Goal: Task Accomplishment & Management: Complete application form

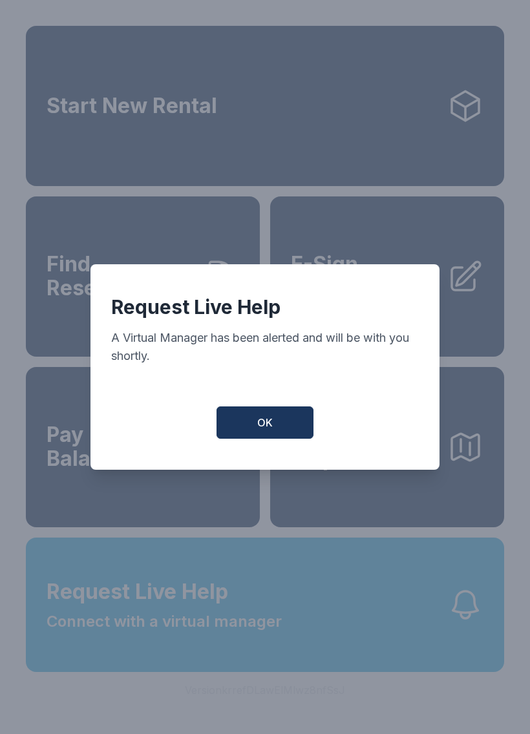
click at [301, 439] on button "OK" at bounding box center [264, 422] width 97 height 32
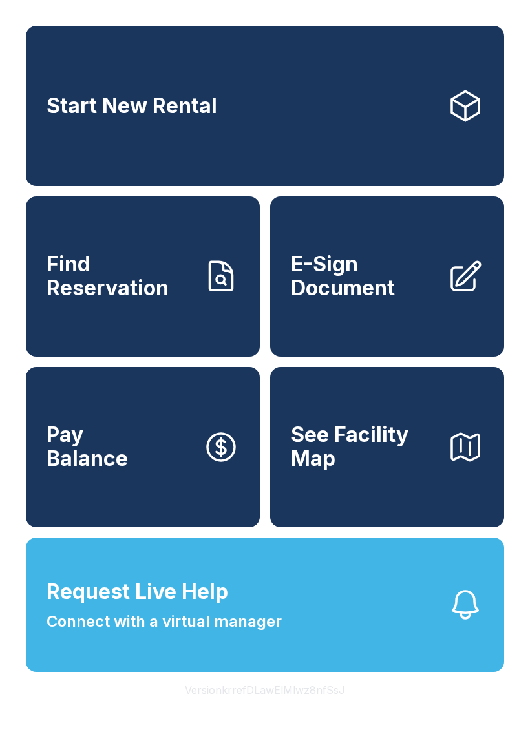
click at [358, 271] on span "E-Sign Document" at bounding box center [364, 276] width 146 height 47
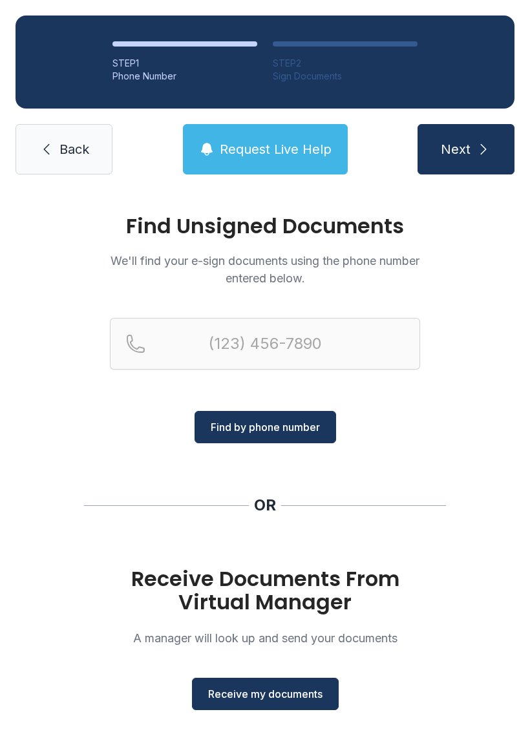
click at [319, 698] on span "Receive my documents" at bounding box center [265, 694] width 114 height 16
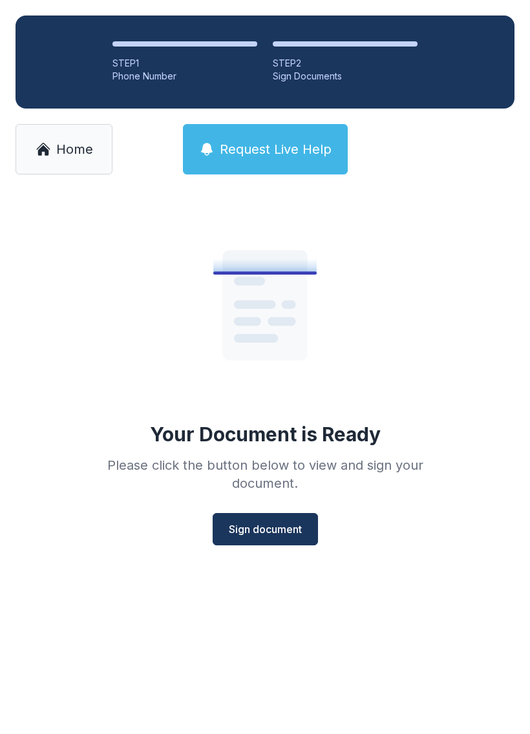
click at [286, 529] on span "Sign document" at bounding box center [265, 530] width 73 height 16
click at [270, 524] on span "Sign document" at bounding box center [265, 530] width 73 height 16
click at [288, 511] on div "Your Document is Ready Please click the button below to view and sign your docu…" at bounding box center [265, 372] width 372 height 345
click at [300, 526] on span "Sign document" at bounding box center [265, 530] width 73 height 16
click at [87, 143] on span "Home" at bounding box center [74, 149] width 37 height 18
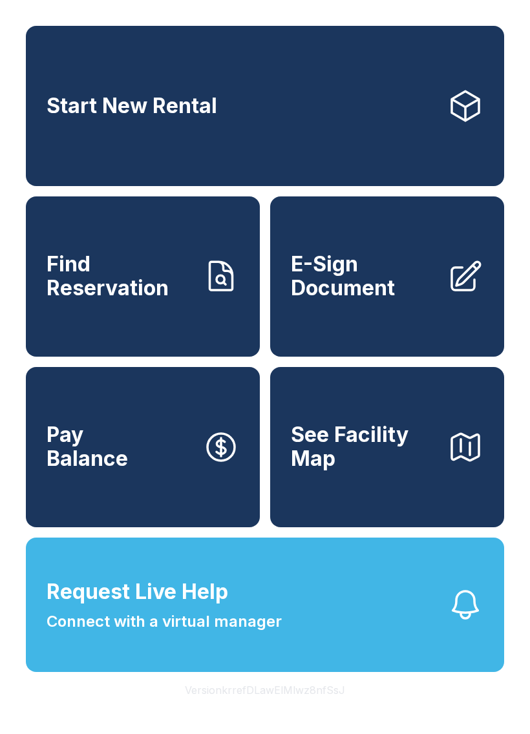
click at [411, 280] on span "E-Sign Document" at bounding box center [364, 276] width 146 height 47
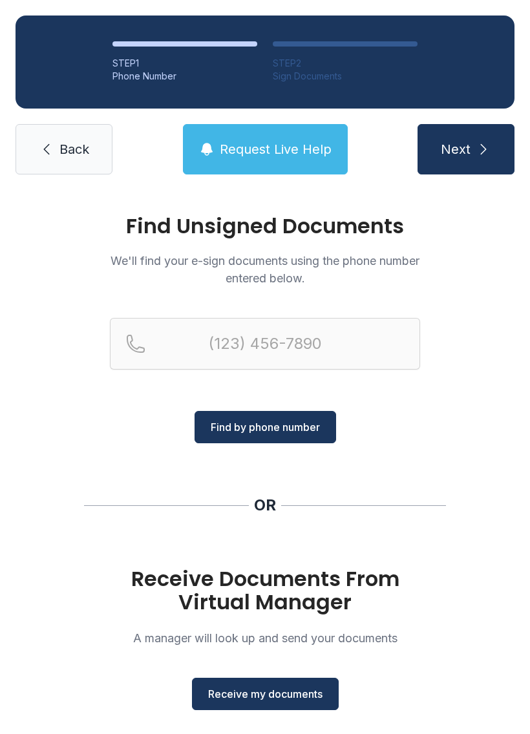
click at [273, 679] on button "Receive my documents" at bounding box center [265, 694] width 147 height 32
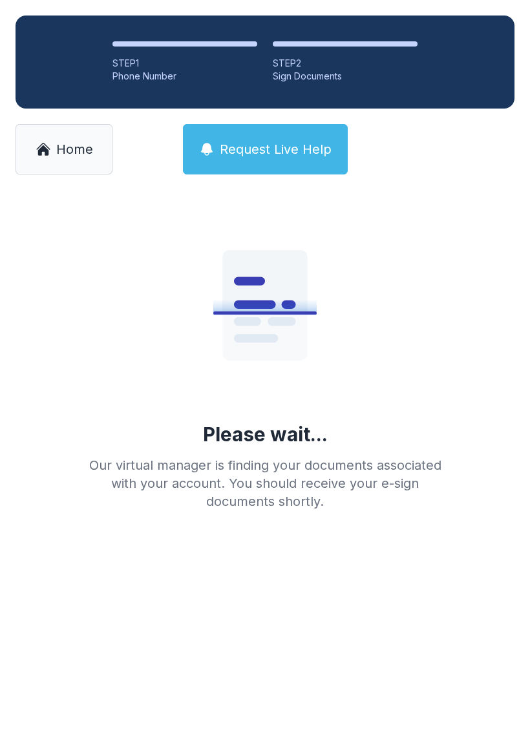
click at [95, 141] on link "Home" at bounding box center [64, 149] width 97 height 50
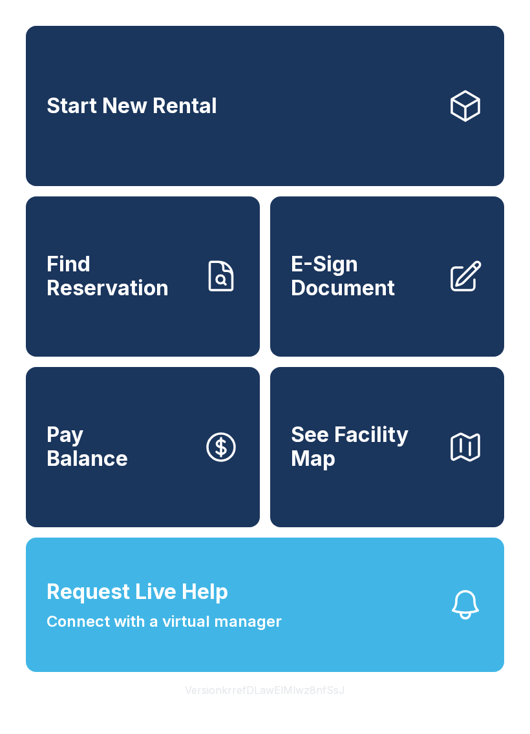
click at [382, 332] on link "E-Sign Document" at bounding box center [387, 276] width 234 height 160
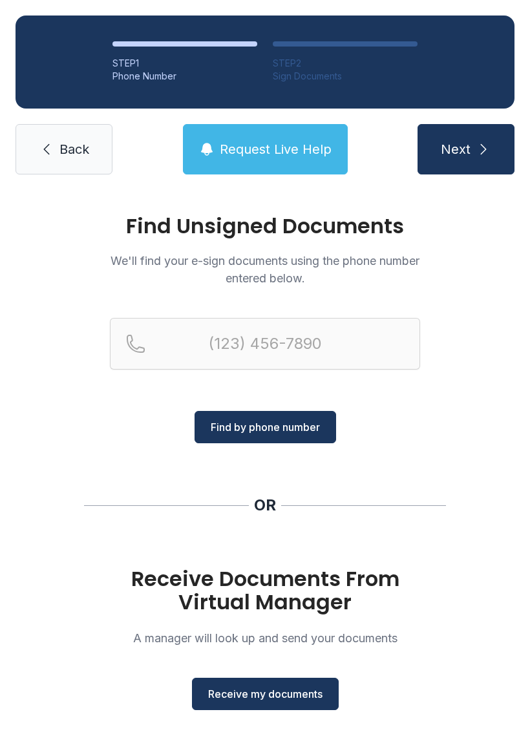
click at [282, 692] on span "Receive my documents" at bounding box center [265, 694] width 114 height 16
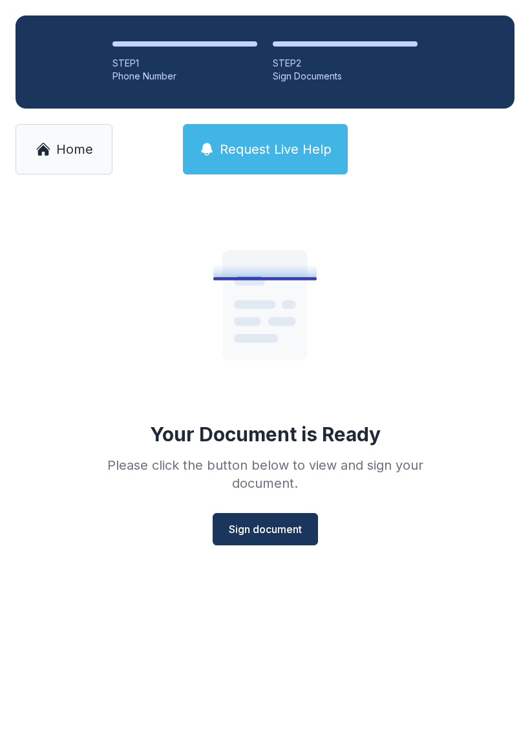
click at [53, 154] on link "Home" at bounding box center [64, 149] width 97 height 50
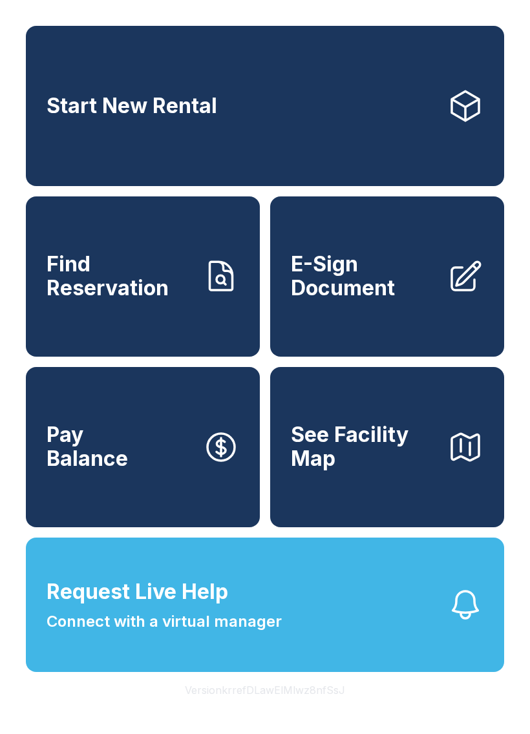
click at [432, 347] on link "E-Sign Document" at bounding box center [387, 276] width 234 height 160
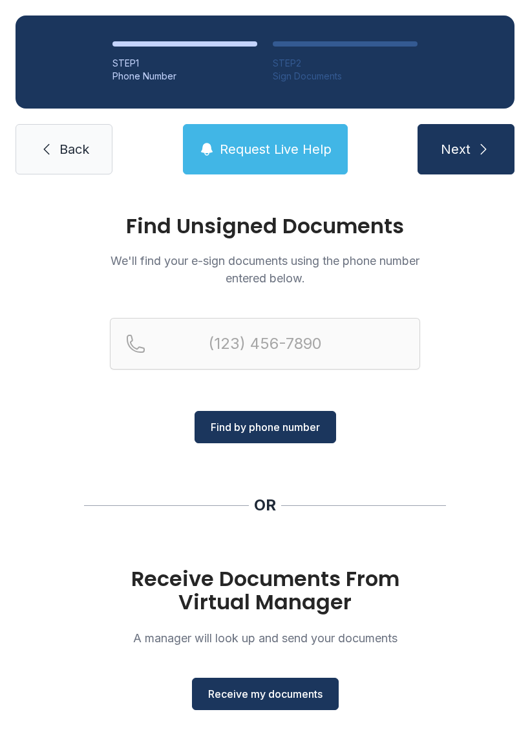
click at [295, 690] on span "Receive my documents" at bounding box center [265, 694] width 114 height 16
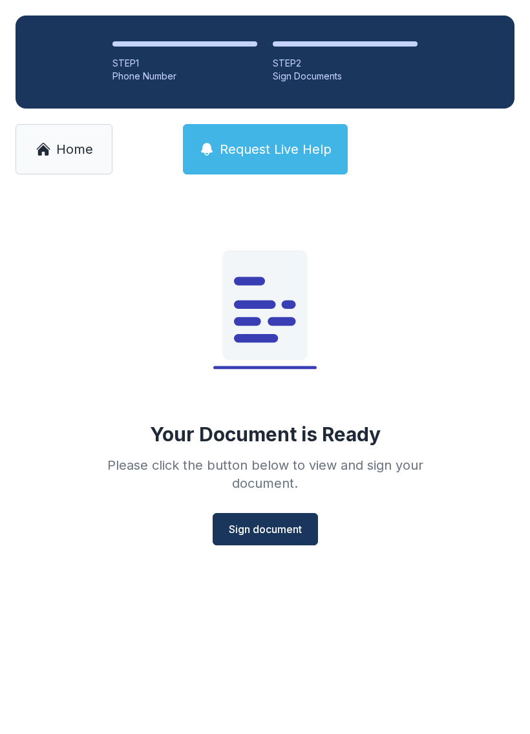
click at [290, 524] on span "Sign document" at bounding box center [265, 530] width 73 height 16
click at [52, 160] on link "Home" at bounding box center [64, 149] width 97 height 50
